Goal: Task Accomplishment & Management: Complete application form

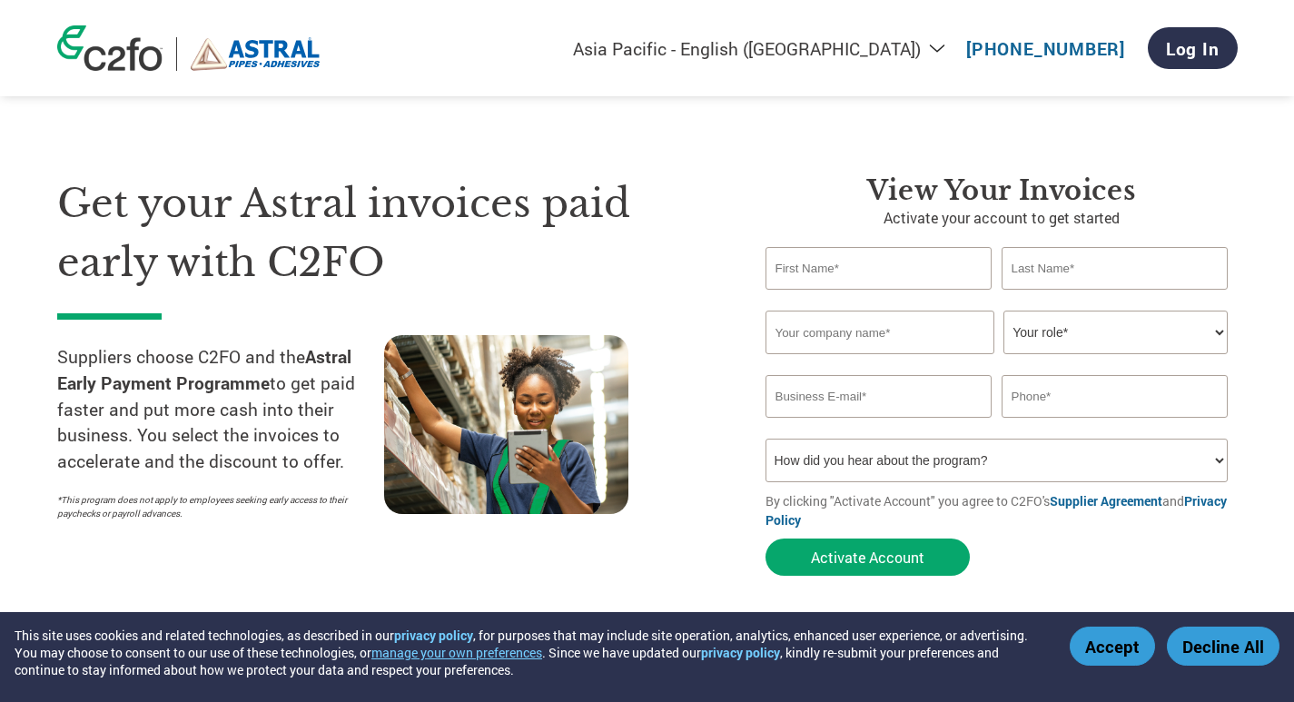
select select "en-IN"
click at [1220, 330] on select "Your role* CFO Controller Credit Manager Finance Director Treasurer CEO Preside…" at bounding box center [1115, 333] width 224 height 44
click at [805, 272] on input "text" at bounding box center [879, 268] width 227 height 43
type input "[DEMOGRAPHIC_DATA]"
click at [1068, 261] on input "text" at bounding box center [1115, 268] width 227 height 43
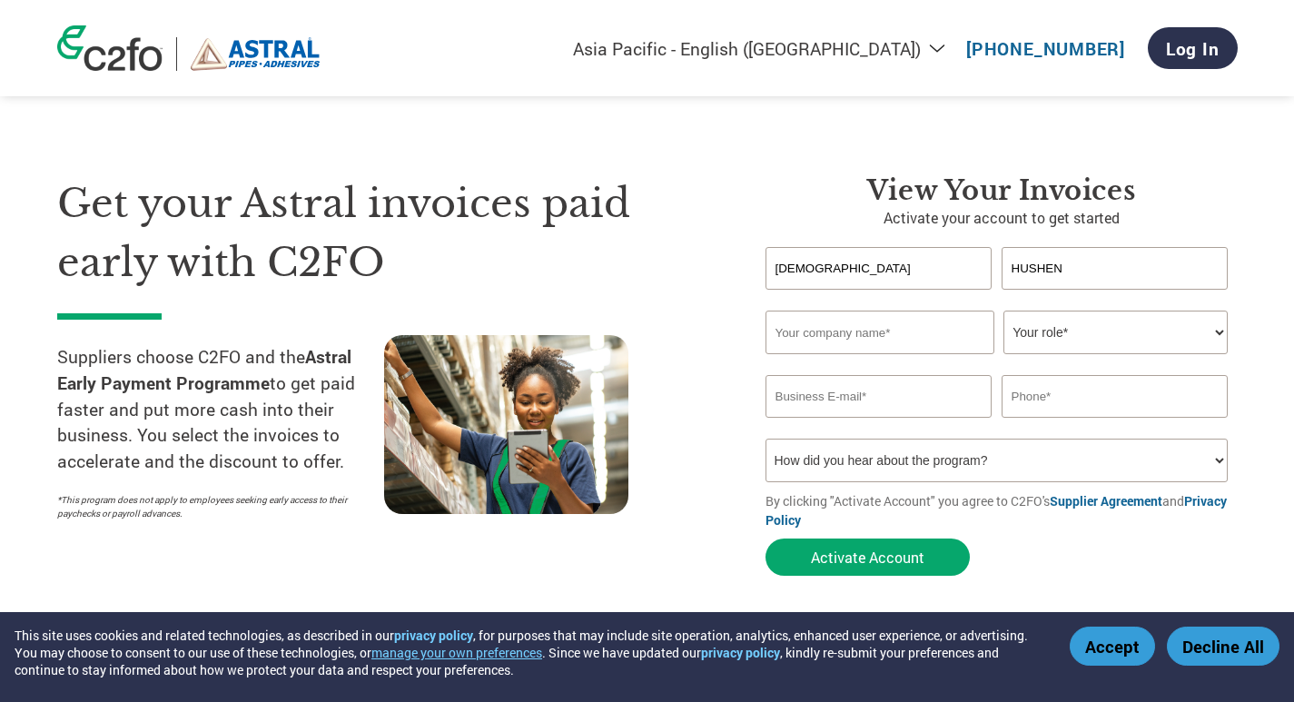
type input "HUSHEN"
click at [845, 266] on input "[DEMOGRAPHIC_DATA]" at bounding box center [879, 268] width 227 height 43
click at [767, 265] on input "[DEMOGRAPHIC_DATA]" at bounding box center [879, 268] width 227 height 43
click at [872, 262] on input "SHAHIDIMAM" at bounding box center [879, 268] width 227 height 43
click at [823, 268] on input "SHAHIDIMAM" at bounding box center [879, 268] width 227 height 43
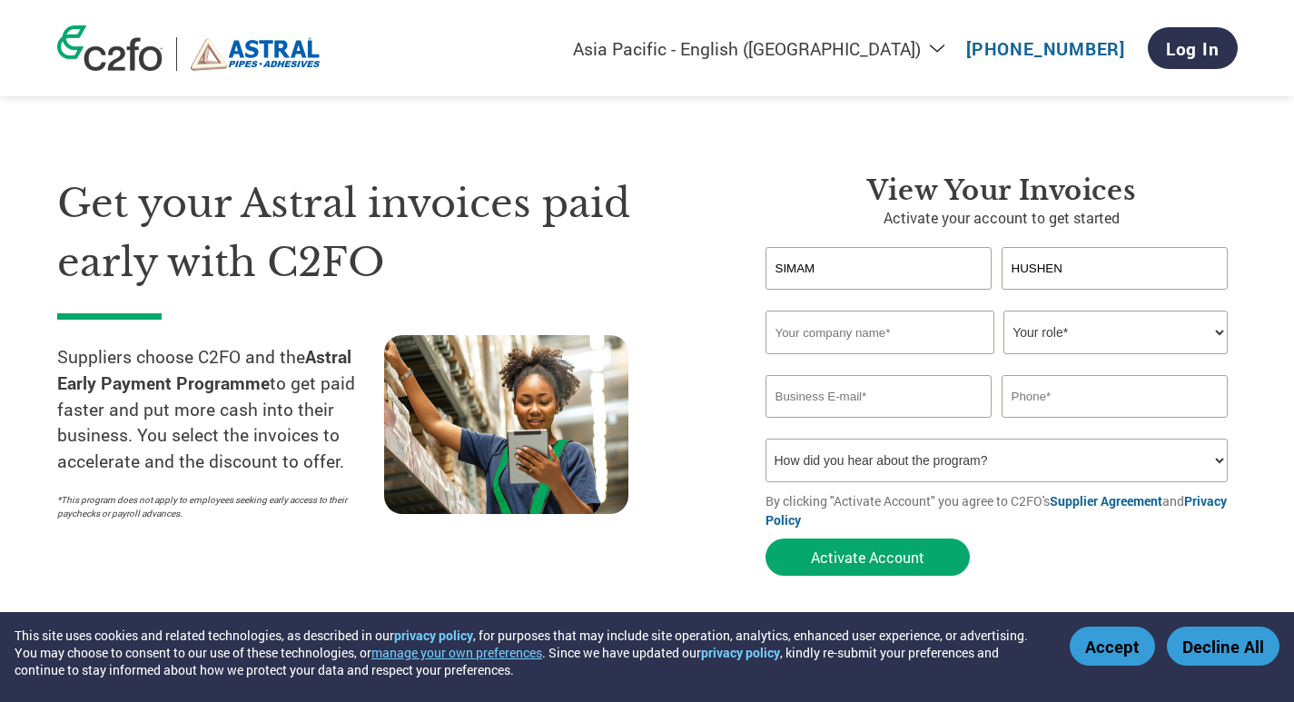
type input "[DEMOGRAPHIC_DATA]"
click at [858, 337] on input "text" at bounding box center [880, 333] width 229 height 44
type input "[PERSON_NAME] INSULATION"
click at [1216, 325] on select "Your role* CFO Controller Credit Manager Finance Director Treasurer CEO Preside…" at bounding box center [1115, 333] width 224 height 44
select select "OWNER_FOUNDER"
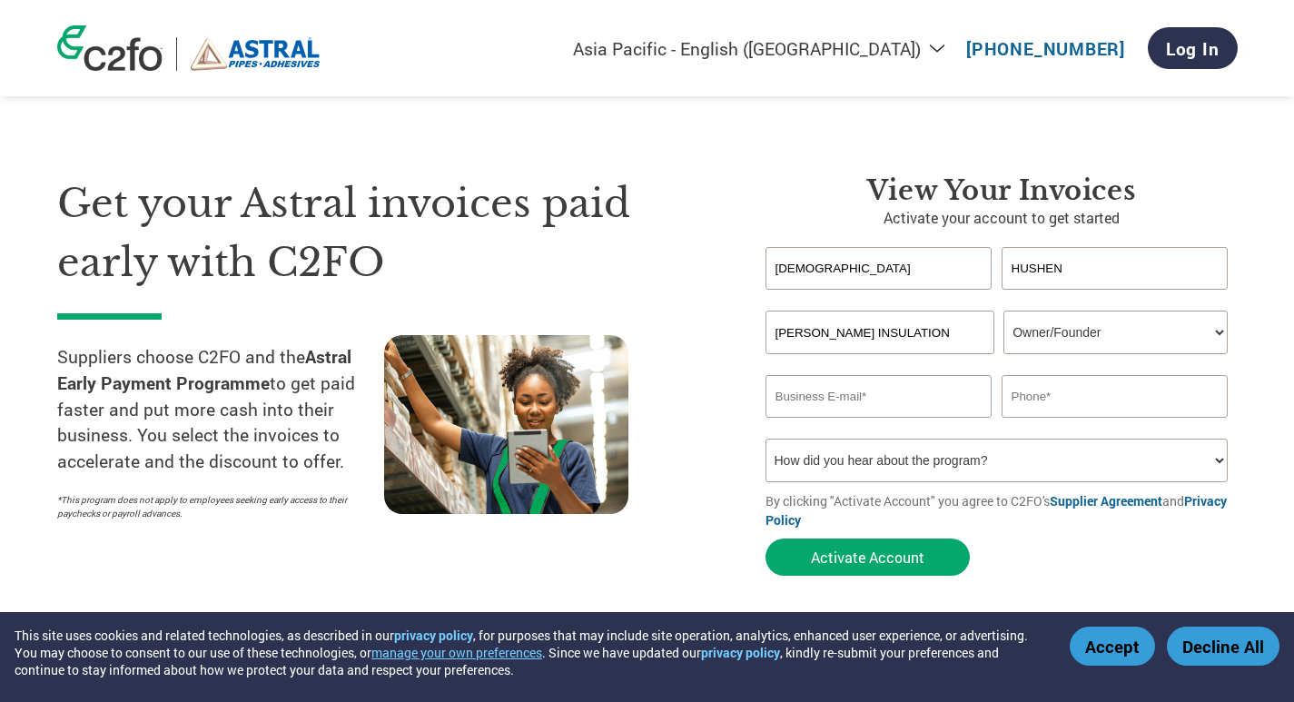
click at [1003, 311] on select "Your role* CFO Controller Credit Manager Finance Director Treasurer CEO Preside…" at bounding box center [1115, 333] width 224 height 44
click at [857, 402] on input "email" at bounding box center [879, 396] width 227 height 43
type input "M"
type input "[EMAIL_ADDRESS][DOMAIN_NAME]"
click at [1158, 398] on input "text" at bounding box center [1115, 396] width 227 height 43
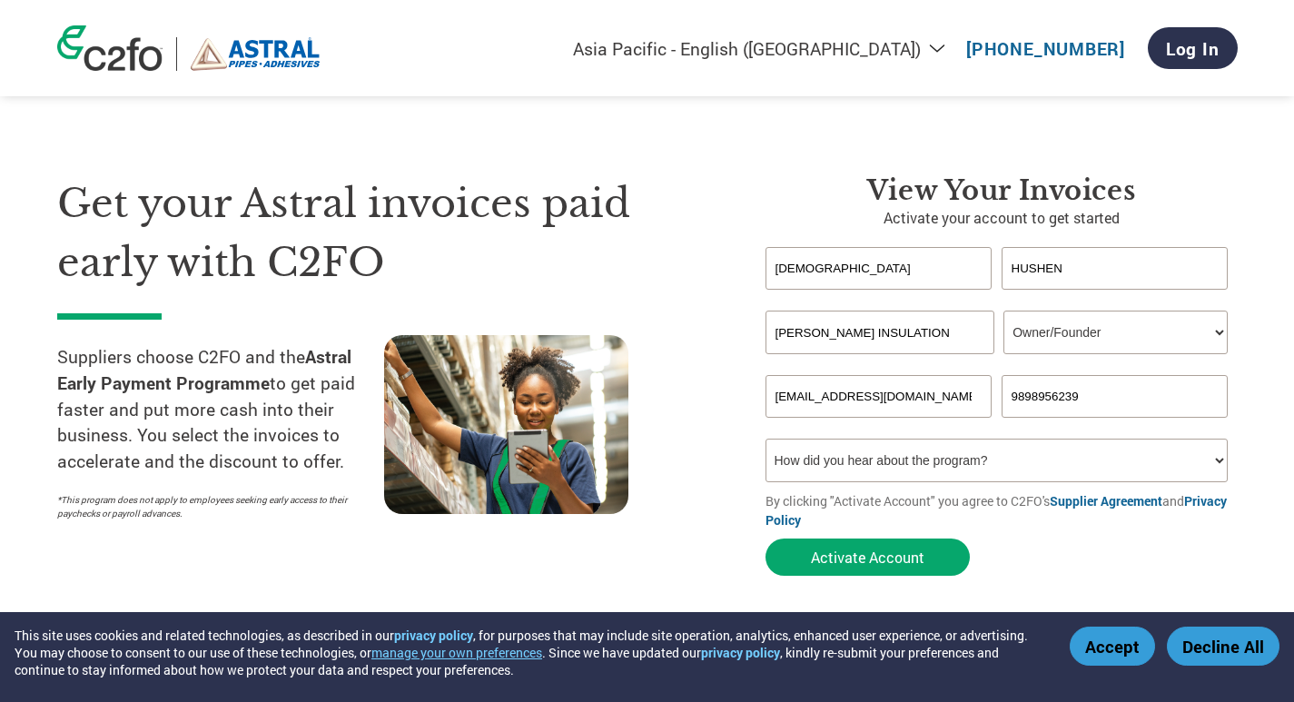
type input "9898956239"
click at [1225, 458] on select "How did you hear about the program? Received a letter Email Social Media Online…" at bounding box center [997, 461] width 463 height 44
select select "Email"
click at [766, 439] on select "How did you hear about the program? Received a letter Email Social Media Online…" at bounding box center [997, 461] width 463 height 44
click at [861, 554] on button "Activate Account" at bounding box center [868, 556] width 204 height 37
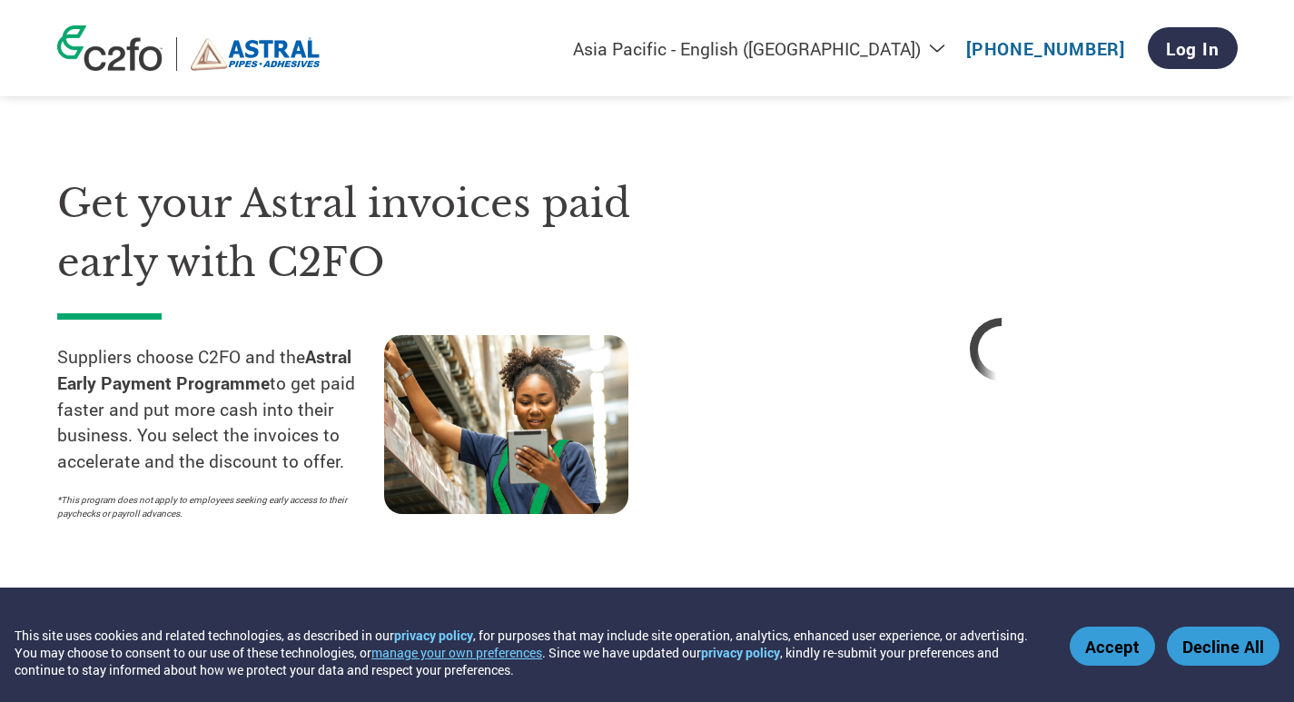
select select "en-IN"
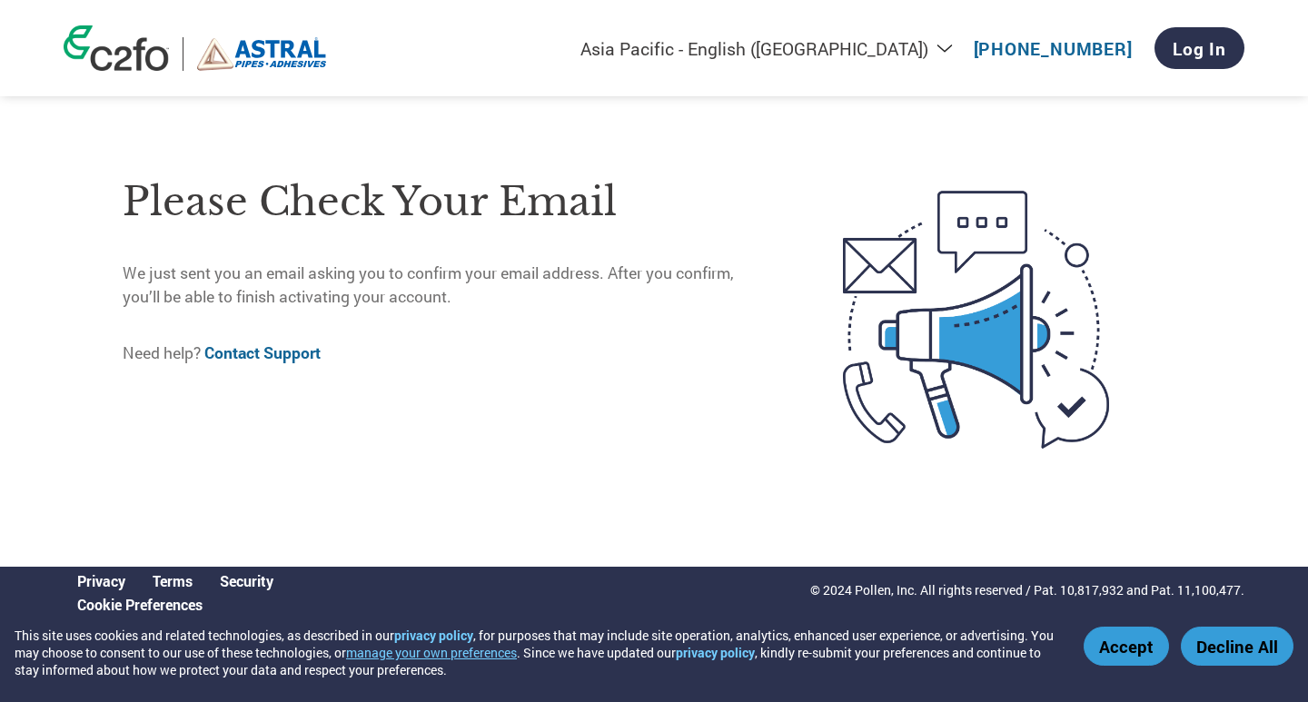
click at [1138, 645] on button "Accept" at bounding box center [1125, 646] width 85 height 39
click at [1197, 58] on link "Log In" at bounding box center [1199, 48] width 90 height 42
